Goal: Task Accomplishment & Management: Manage account settings

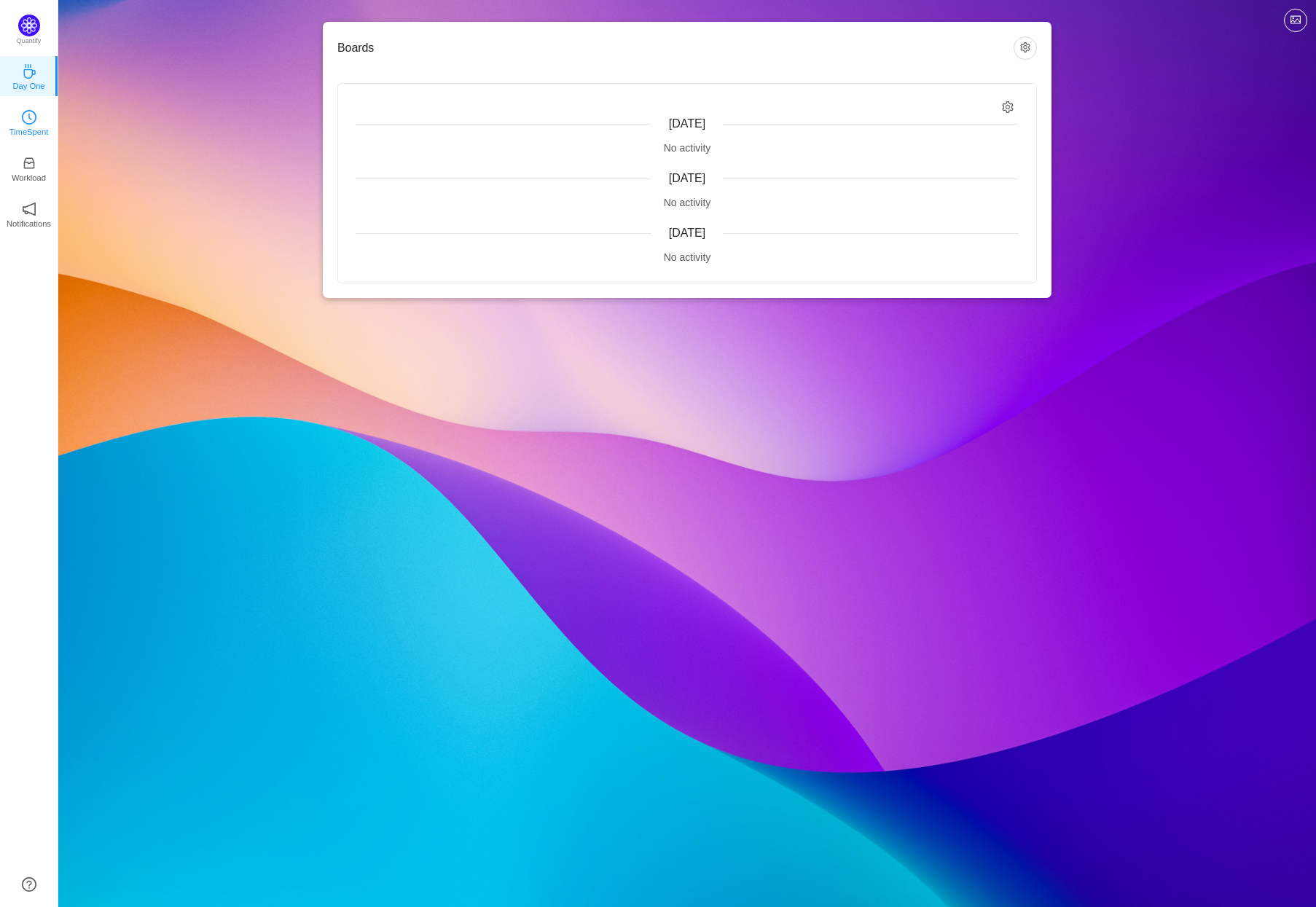
click at [33, 114] on icon "icon: clock-circle" at bounding box center [29, 117] width 15 height 15
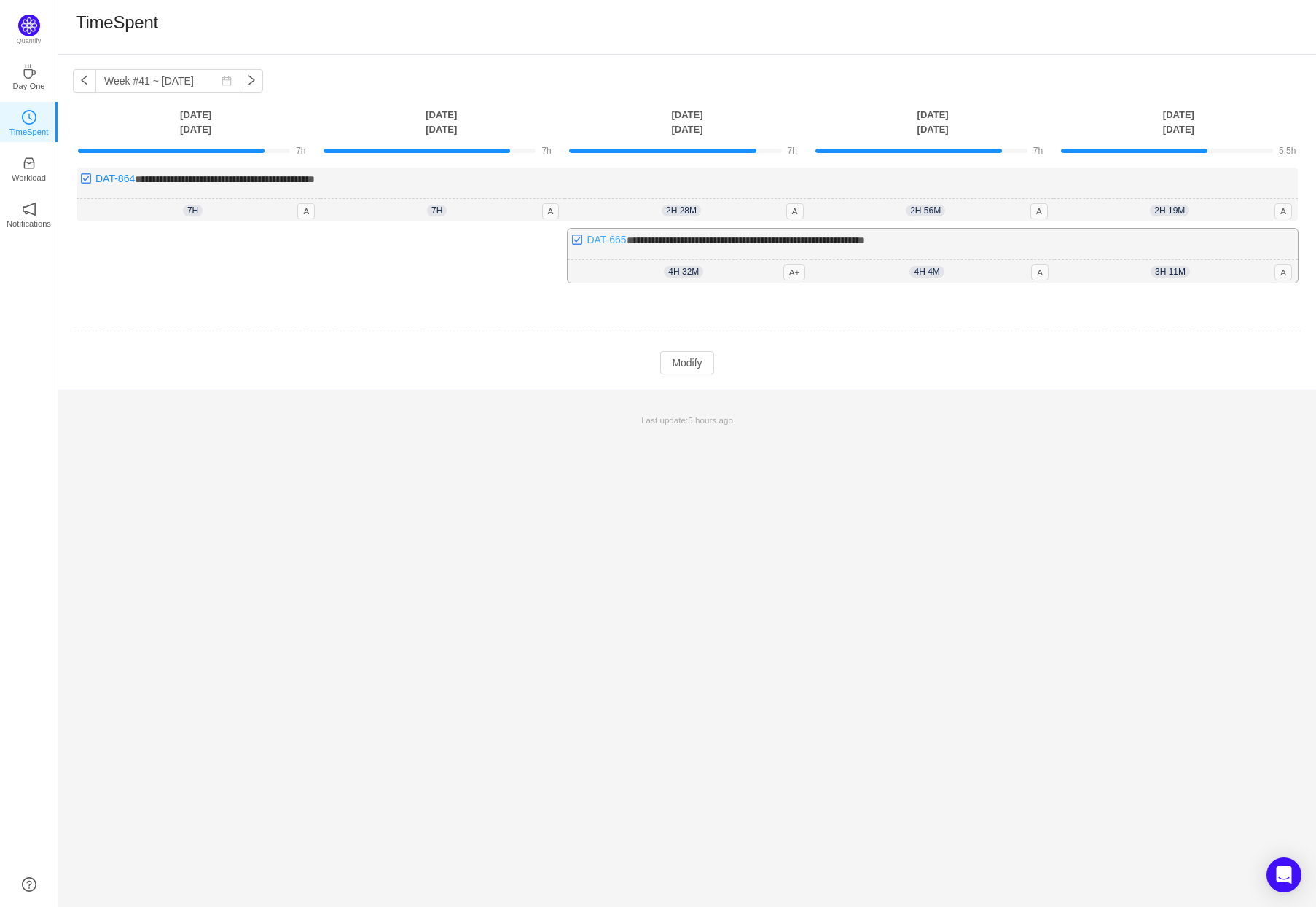
click at [612, 244] on link "DAT-665" at bounding box center [606, 239] width 40 height 12
click at [611, 238] on link "DAT-665" at bounding box center [606, 239] width 40 height 12
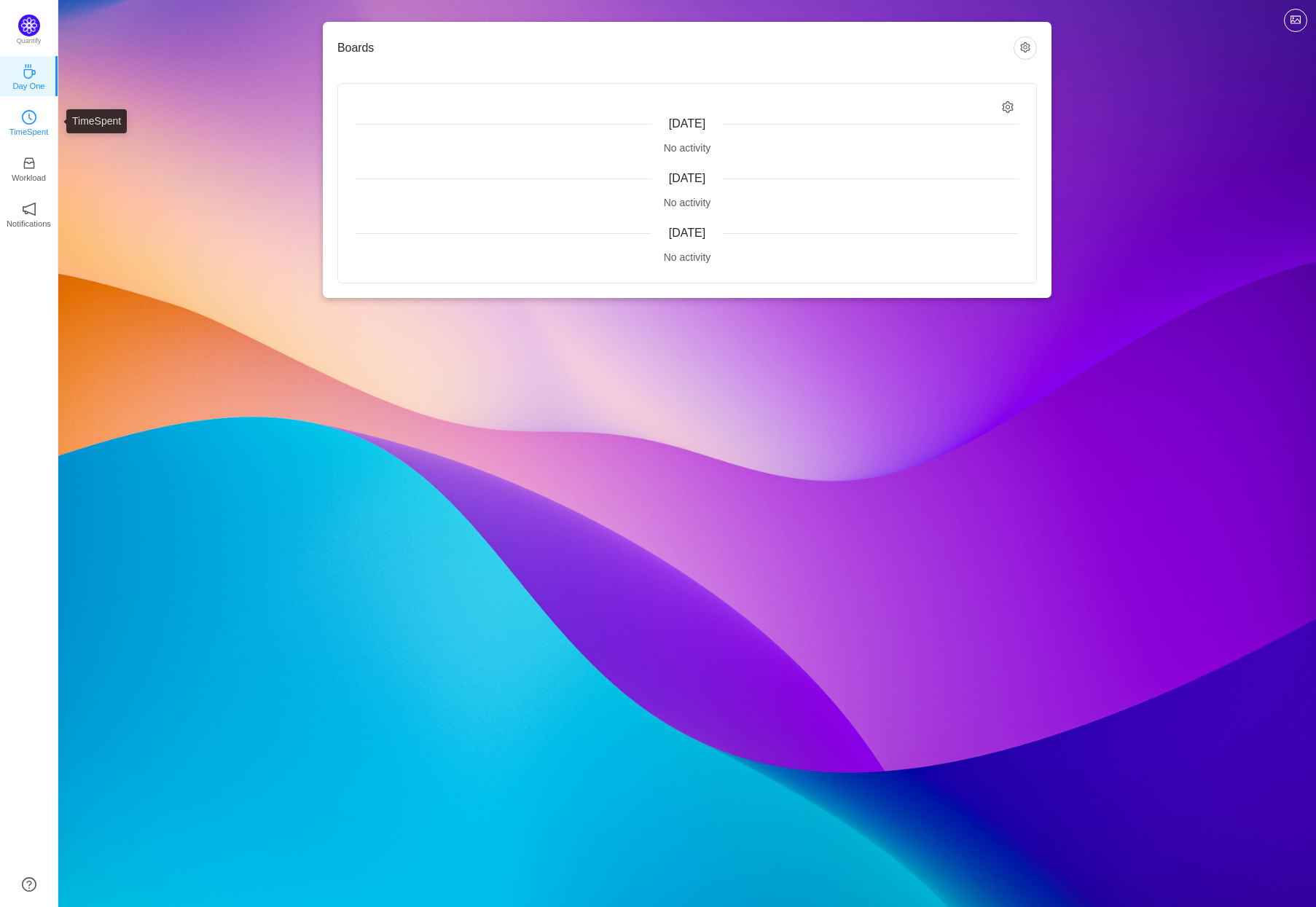
click at [37, 119] on link "TimeSpent" at bounding box center [29, 121] width 15 height 15
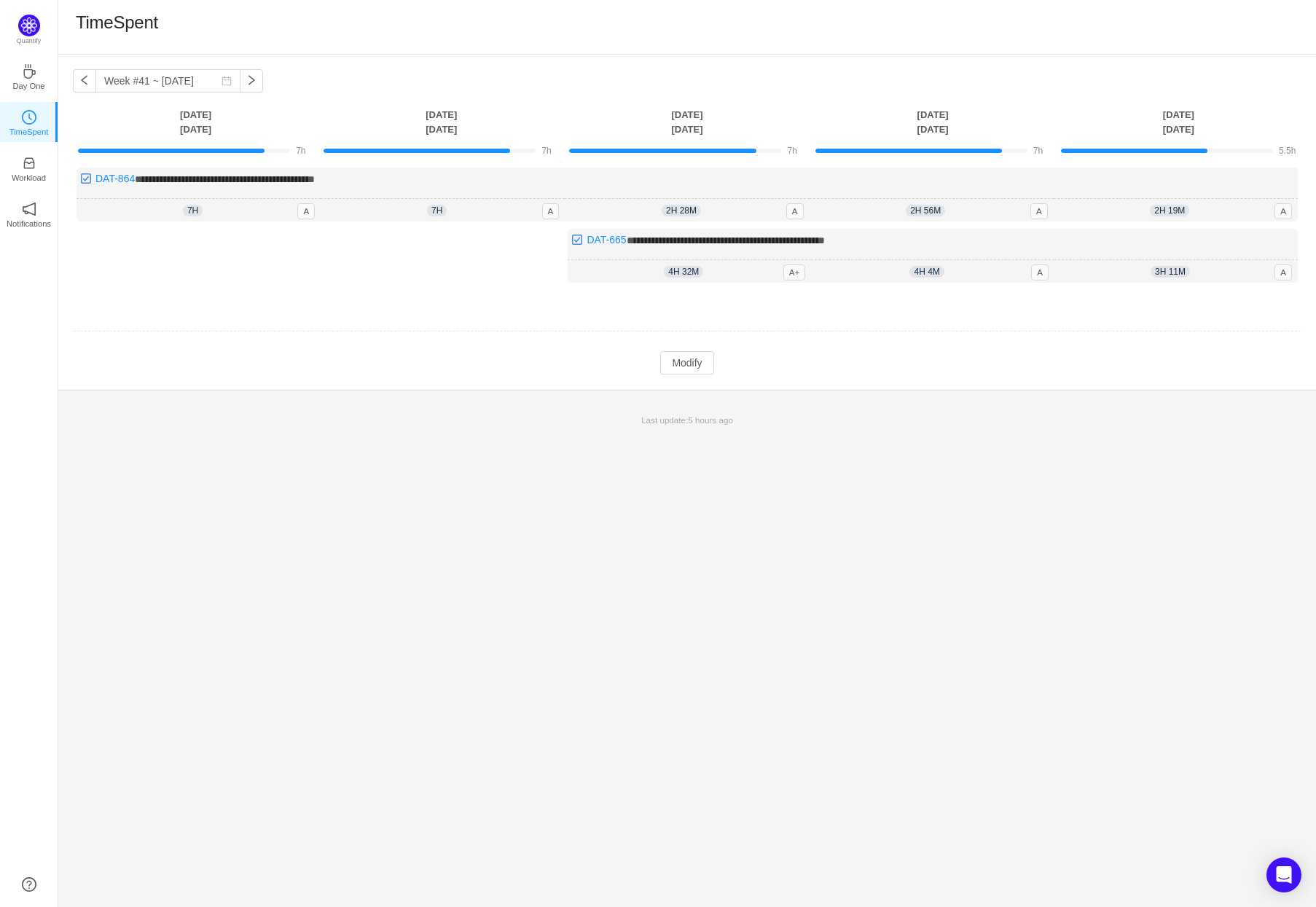
click at [681, 374] on div "**********" at bounding box center [687, 222] width 1258 height 335
click at [680, 369] on button "Modify" at bounding box center [687, 363] width 53 height 23
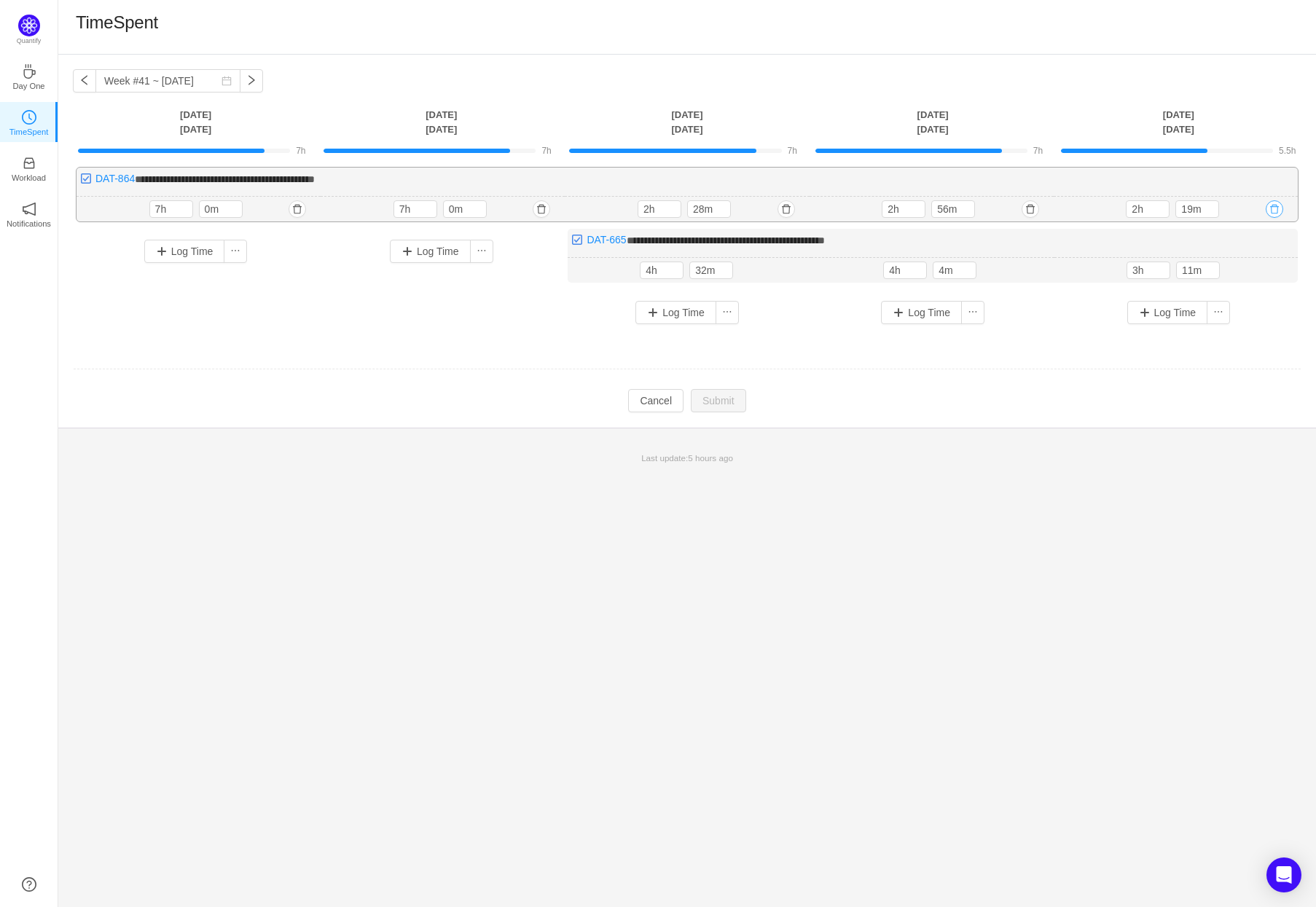
click at [1276, 209] on button "button" at bounding box center [1275, 209] width 17 height 17
click at [1261, 271] on button "Yes" at bounding box center [1250, 272] width 28 height 17
drag, startPoint x: 1139, startPoint y: 269, endPoint x: 1127, endPoint y: 267, distance: 12.2
click at [1128, 267] on input "3h" at bounding box center [1149, 270] width 42 height 16
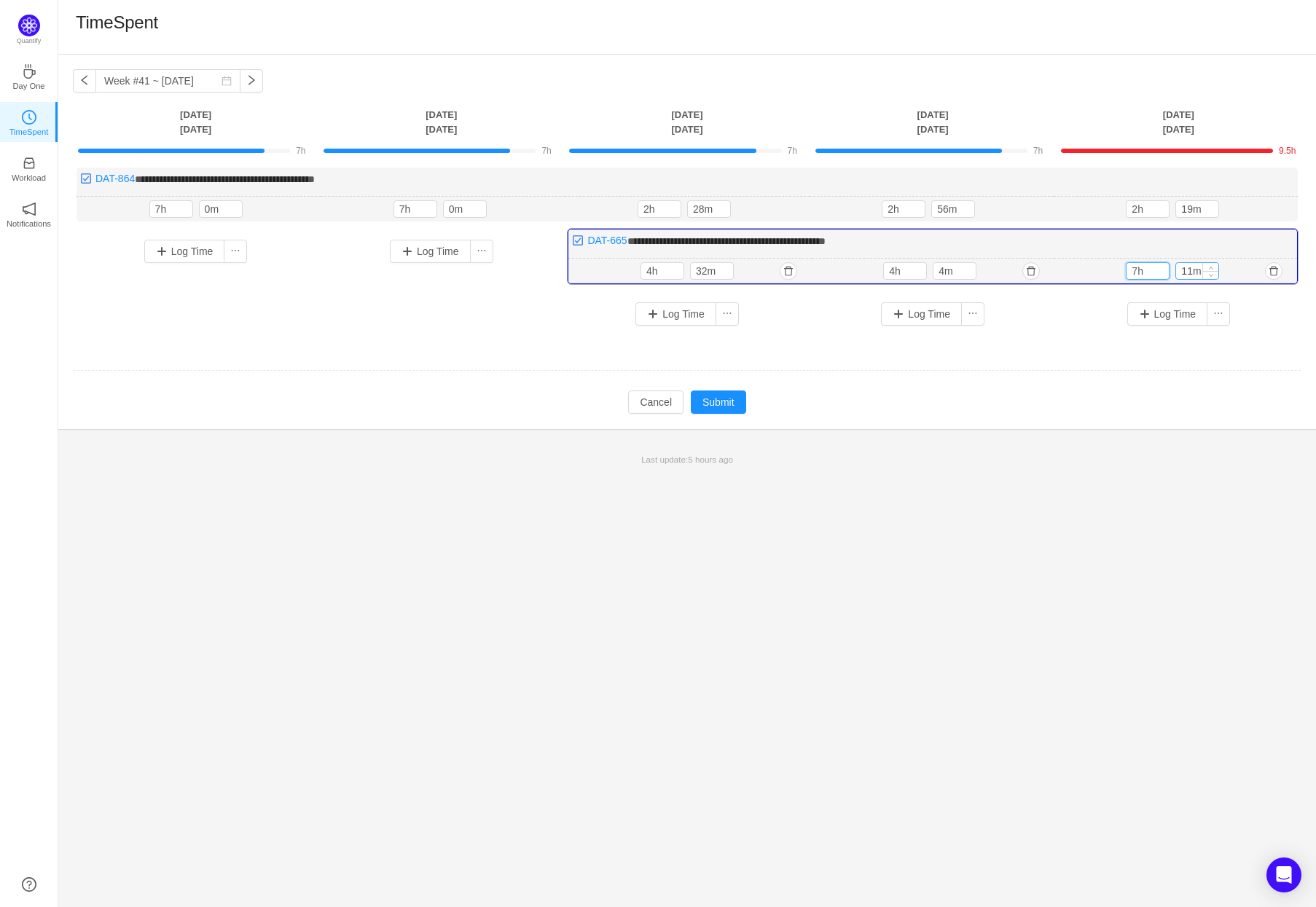
type input "7h"
drag, startPoint x: 1191, startPoint y: 268, endPoint x: 1179, endPoint y: 267, distance: 12.0
click at [1179, 267] on input "11m" at bounding box center [1197, 271] width 42 height 16
type input "0m"
click at [1134, 209] on input "2h" at bounding box center [1148, 209] width 42 height 16
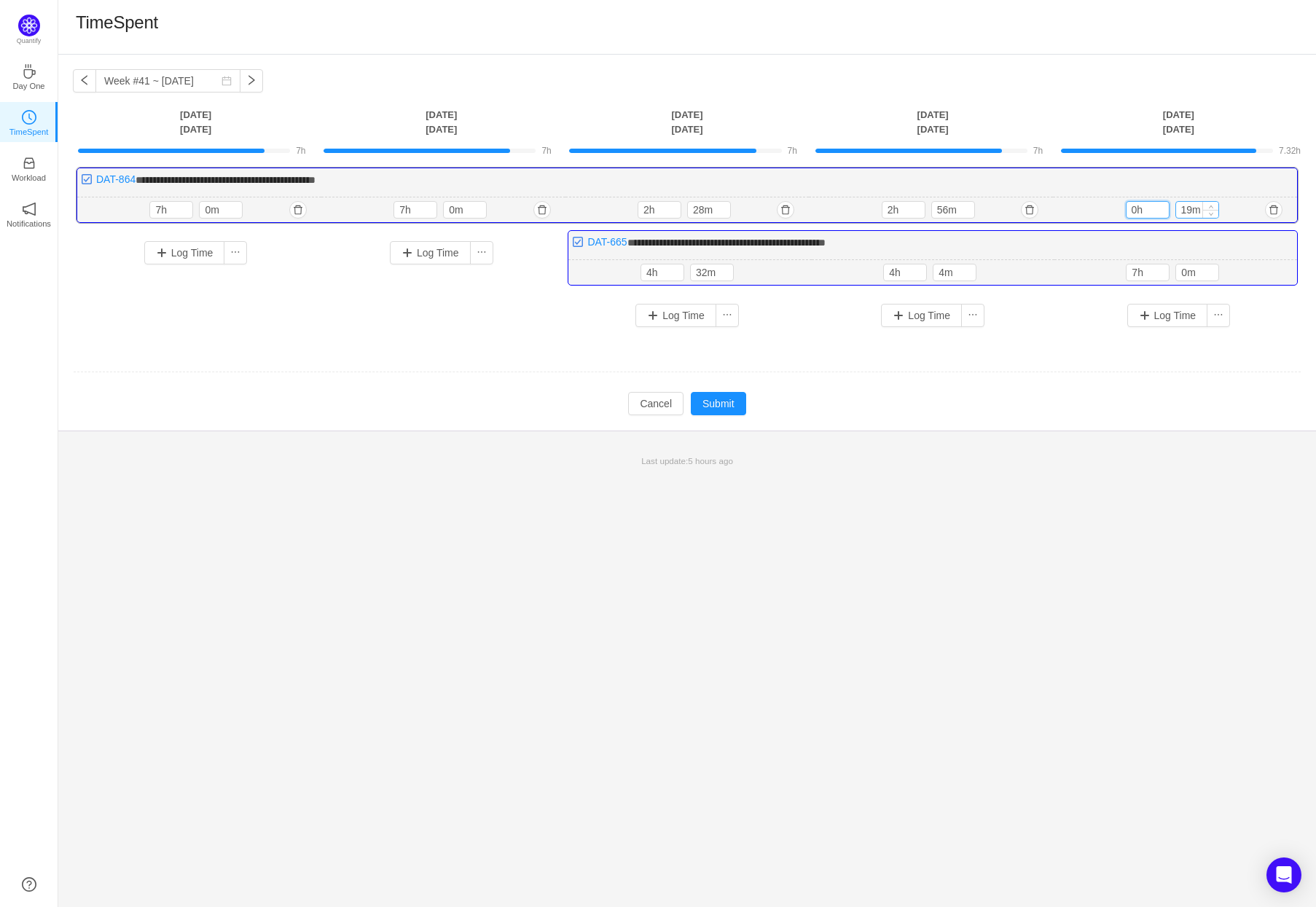
type input "0h"
drag, startPoint x: 1192, startPoint y: 212, endPoint x: 1179, endPoint y: 206, distance: 14.3
click at [1180, 208] on input "19m" at bounding box center [1197, 209] width 42 height 16
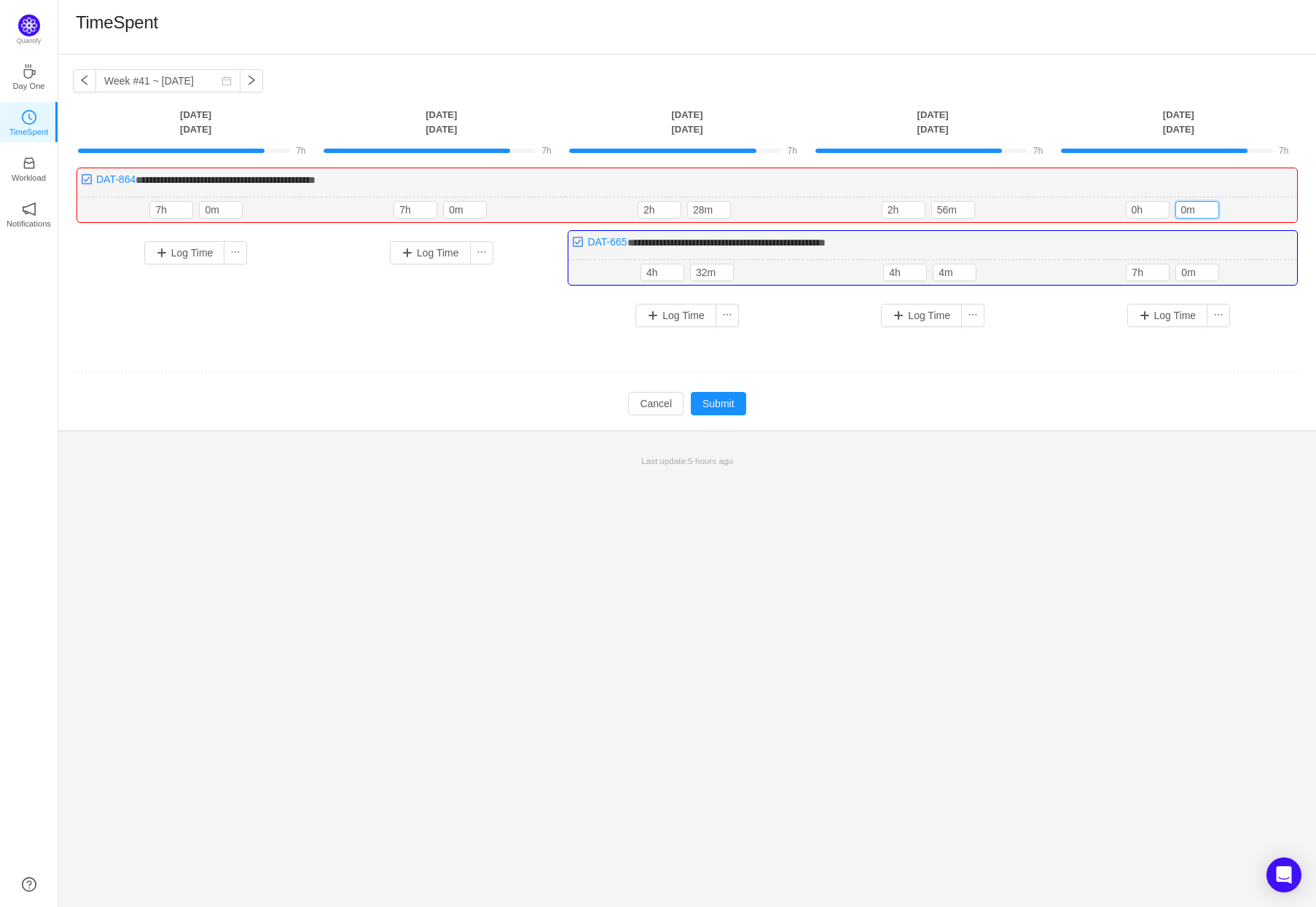
type input "0m"
click at [1019, 565] on div "**********" at bounding box center [687, 480] width 1258 height 853
click at [730, 409] on button "Submit" at bounding box center [718, 403] width 55 height 23
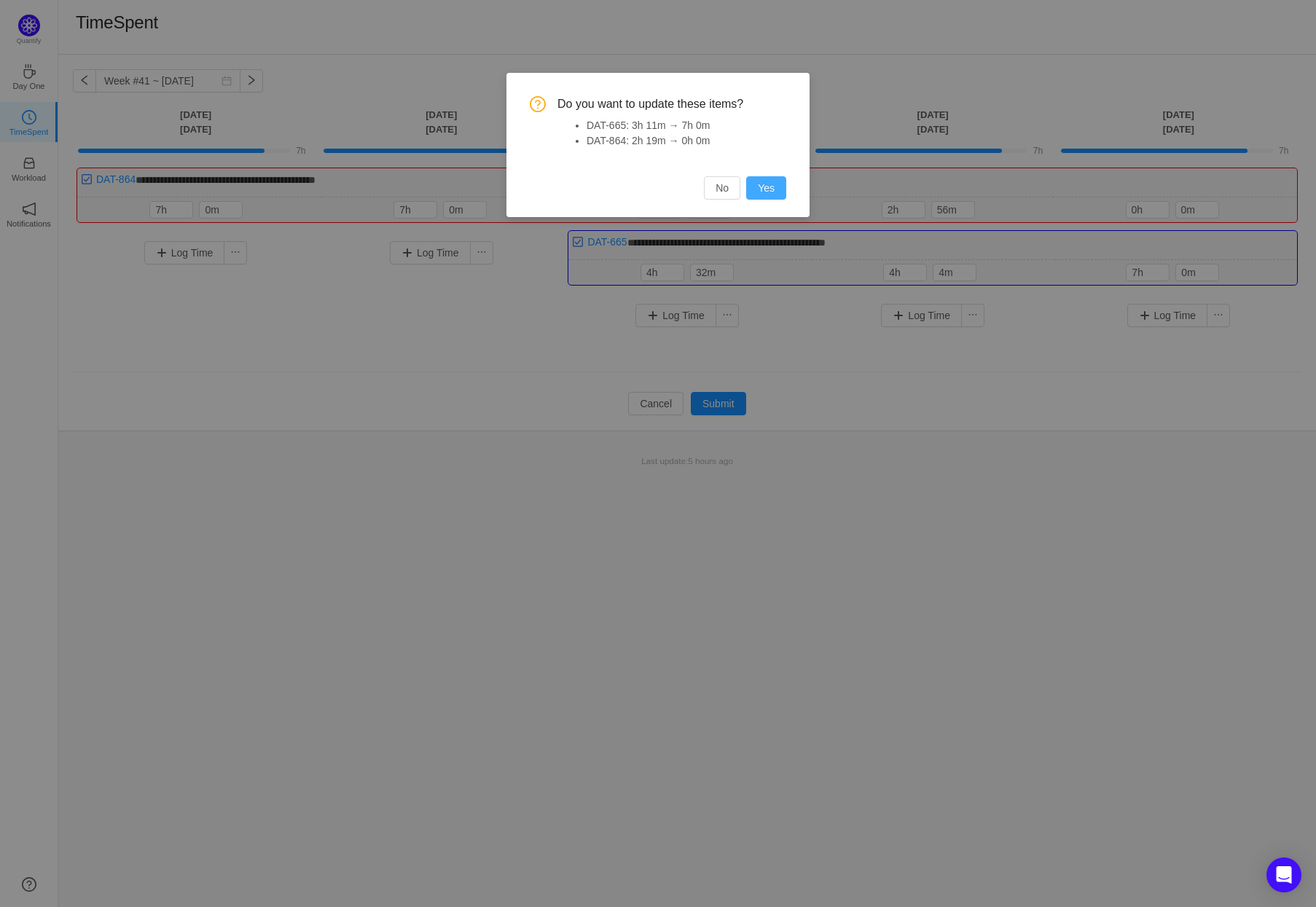
click at [766, 193] on button "Yes" at bounding box center [765, 188] width 40 height 23
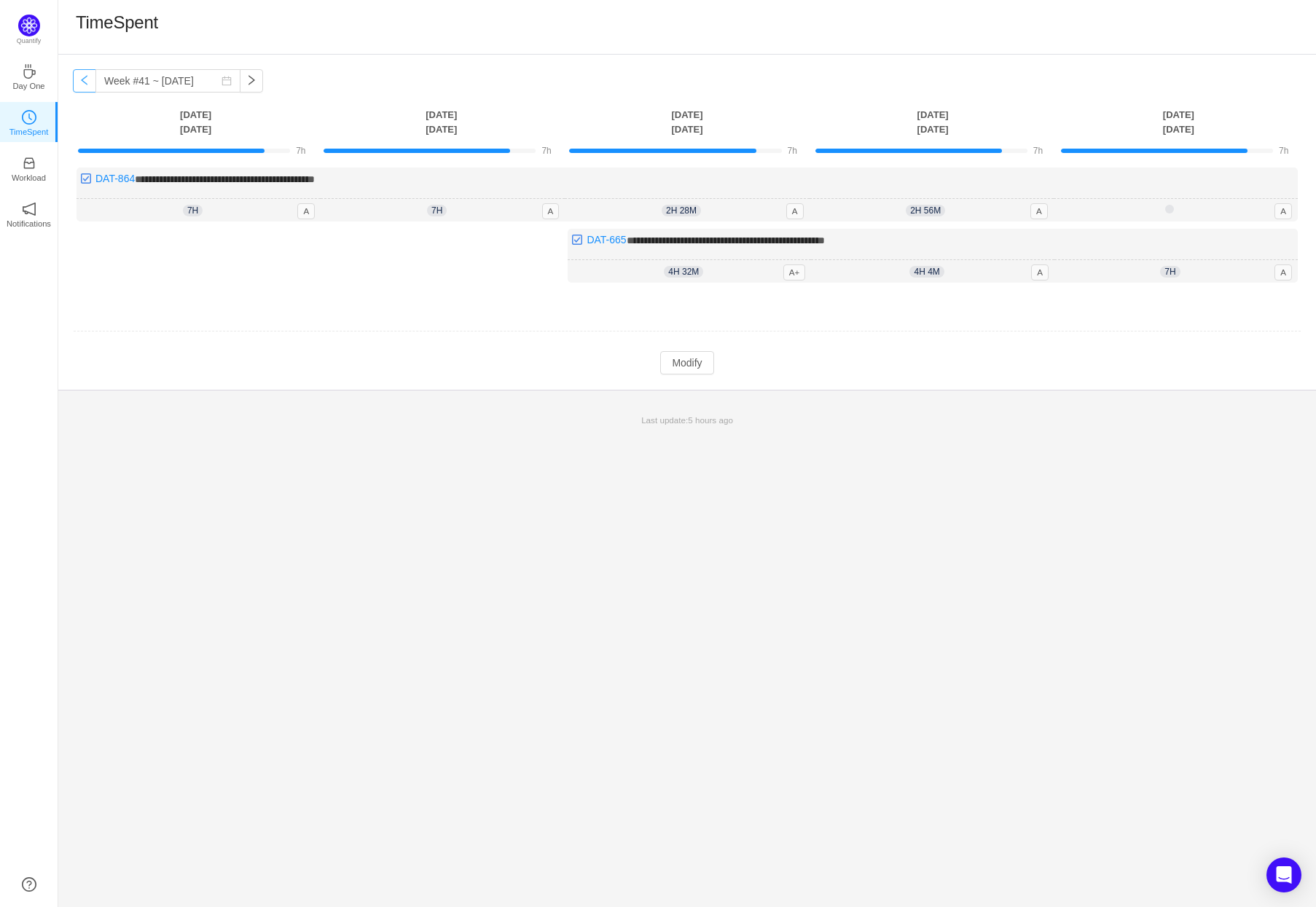
click at [78, 77] on button "button" at bounding box center [85, 81] width 23 height 23
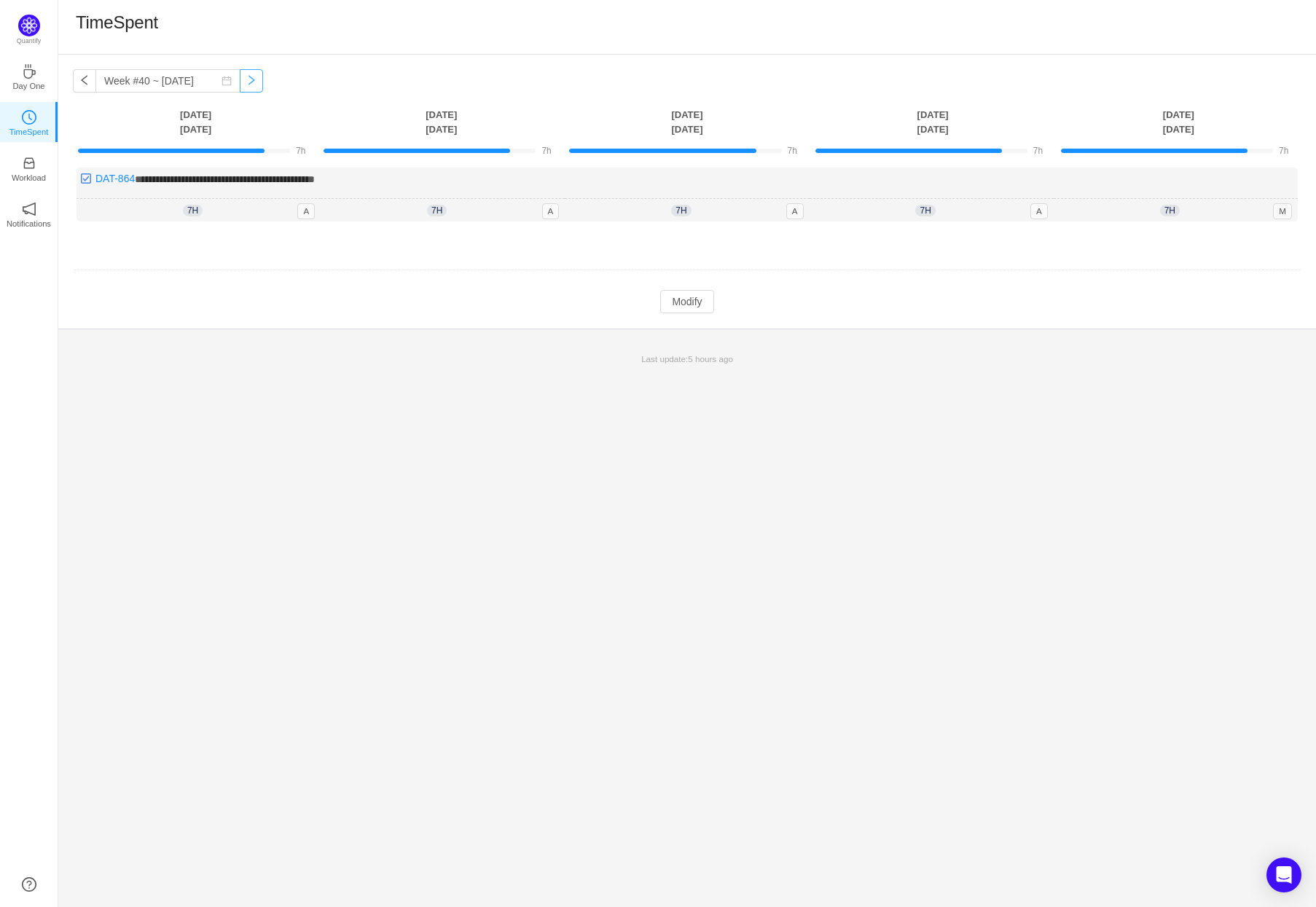
click at [240, 77] on button "button" at bounding box center [252, 81] width 23 height 23
type input "Week #41 ~ Oct 06"
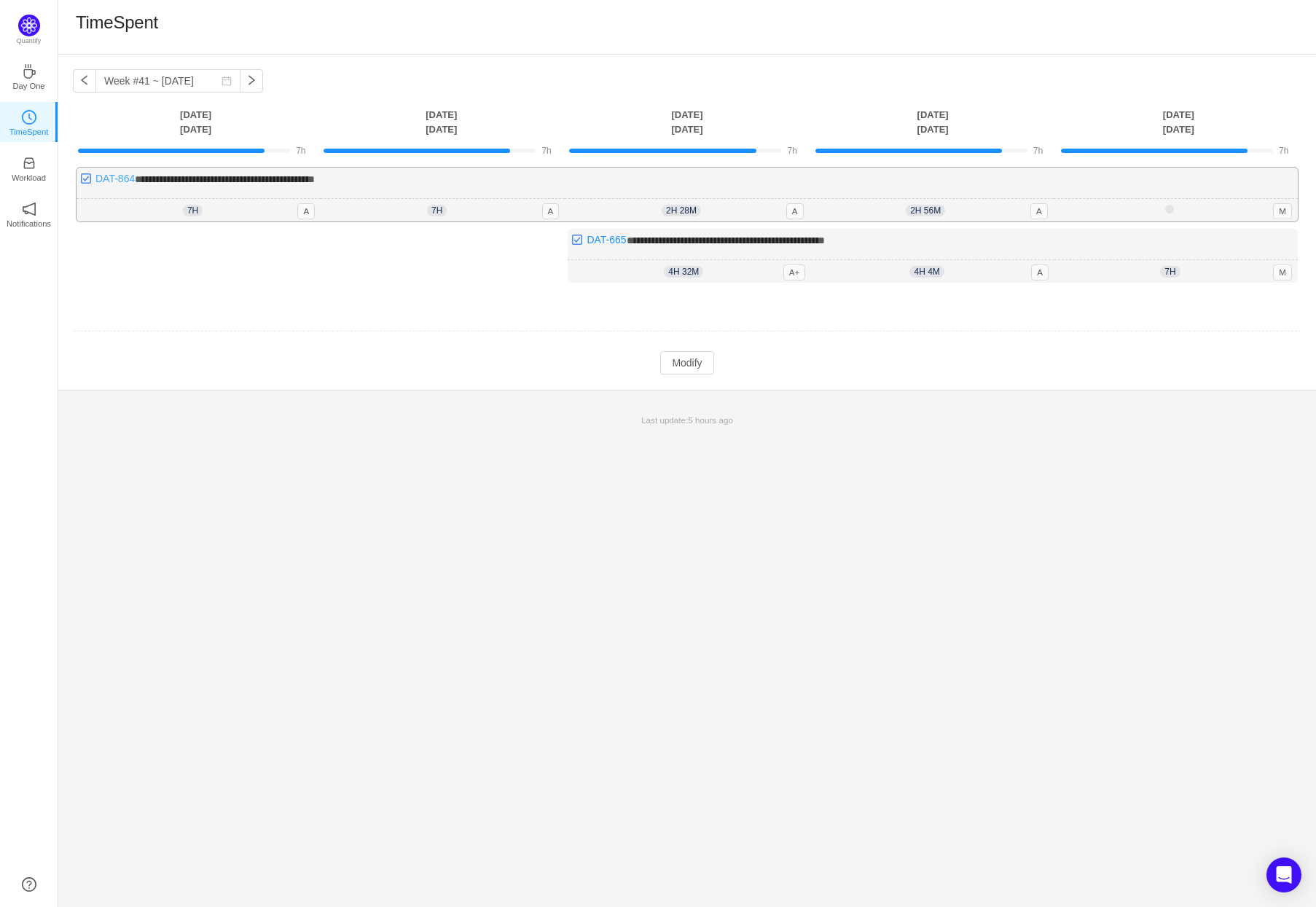
click at [132, 178] on link "DAT-864" at bounding box center [115, 178] width 40 height 12
